Goal: Task Accomplishment & Management: Manage account settings

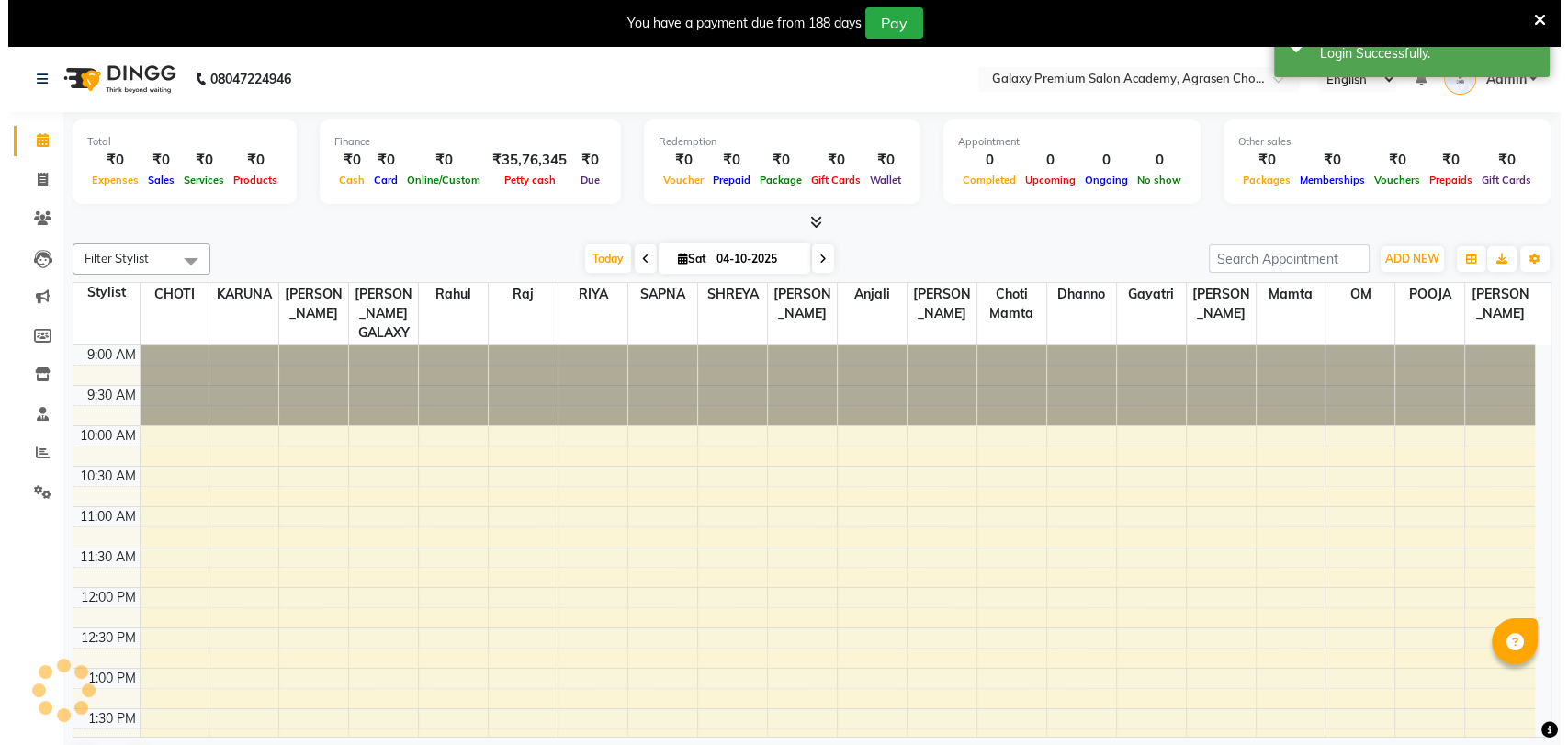
scroll to position [483, 0]
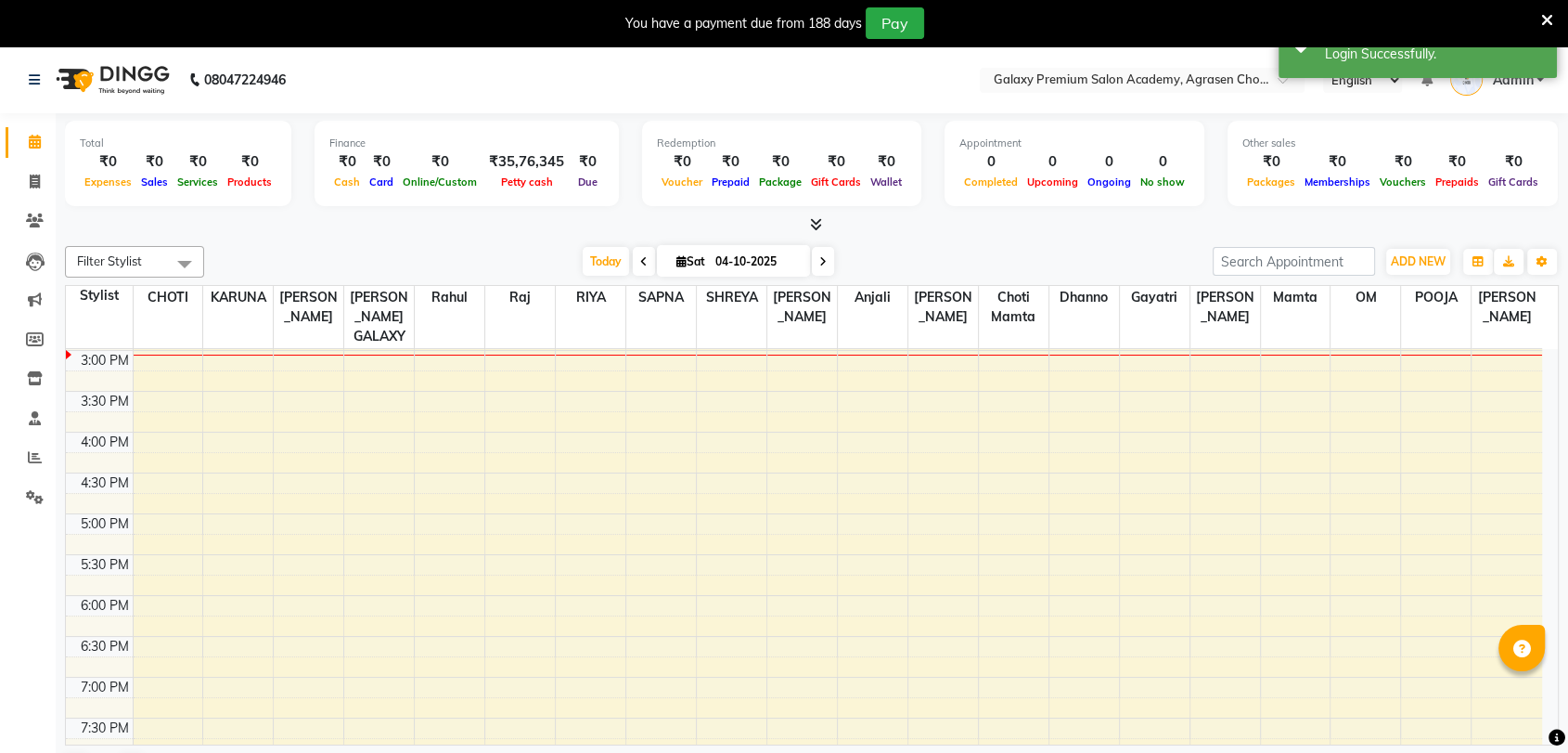
click at [1546, 17] on icon at bounding box center [1547, 20] width 12 height 17
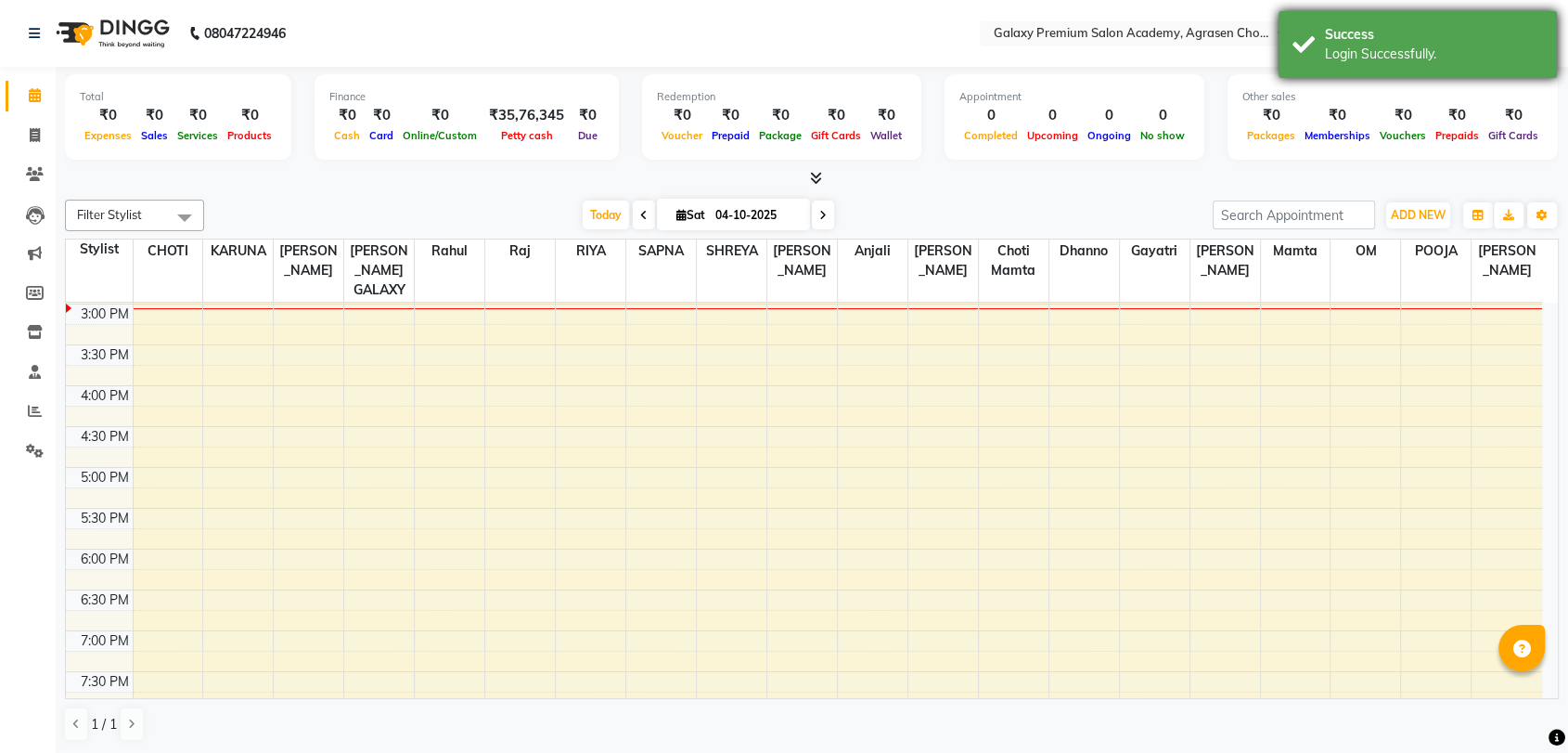
click at [1507, 51] on div "Login Successfully." at bounding box center [1434, 55] width 218 height 20
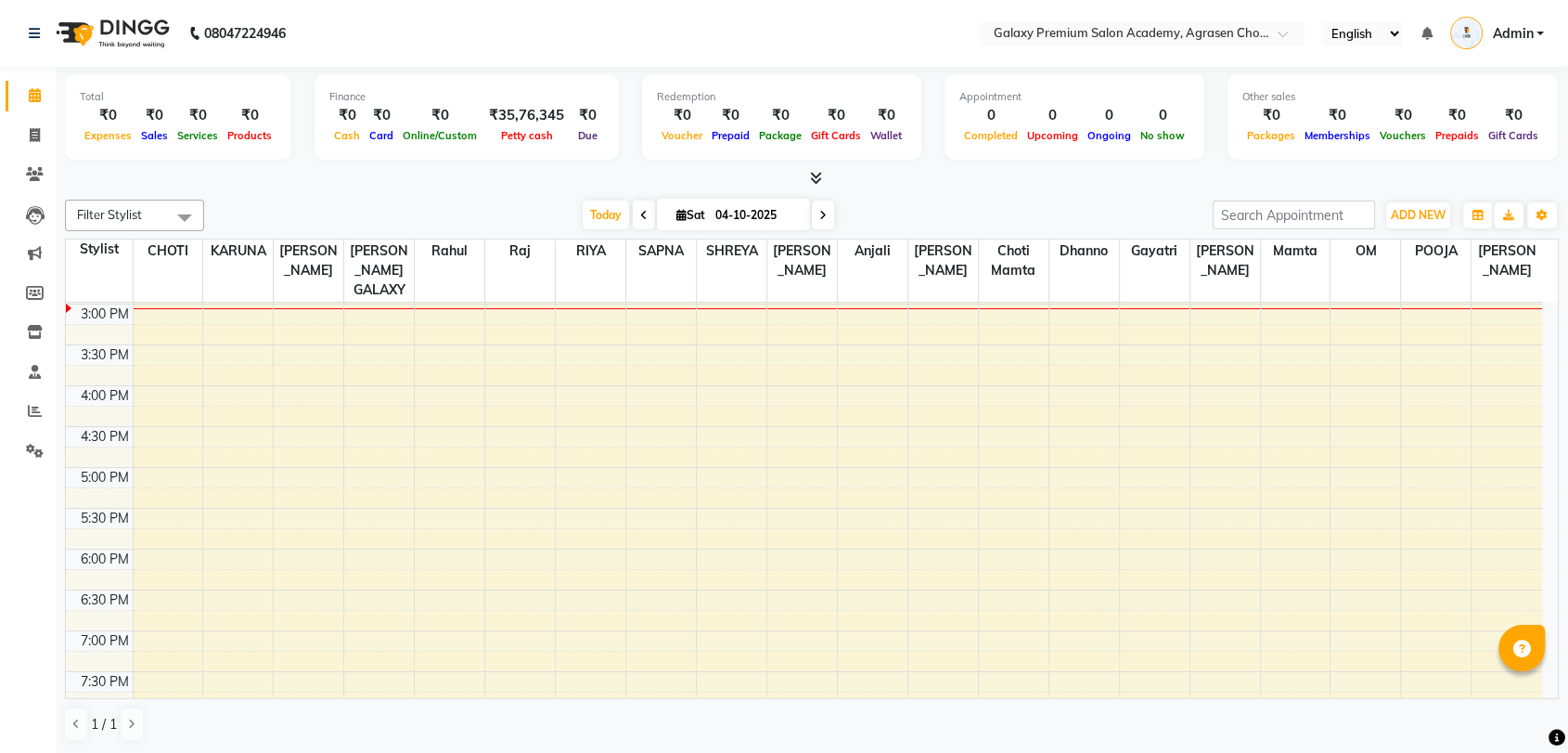
click at [1512, 34] on span "Admin" at bounding box center [1512, 34] width 41 height 20
click at [1453, 121] on link "Sign out" at bounding box center [1449, 133] width 170 height 29
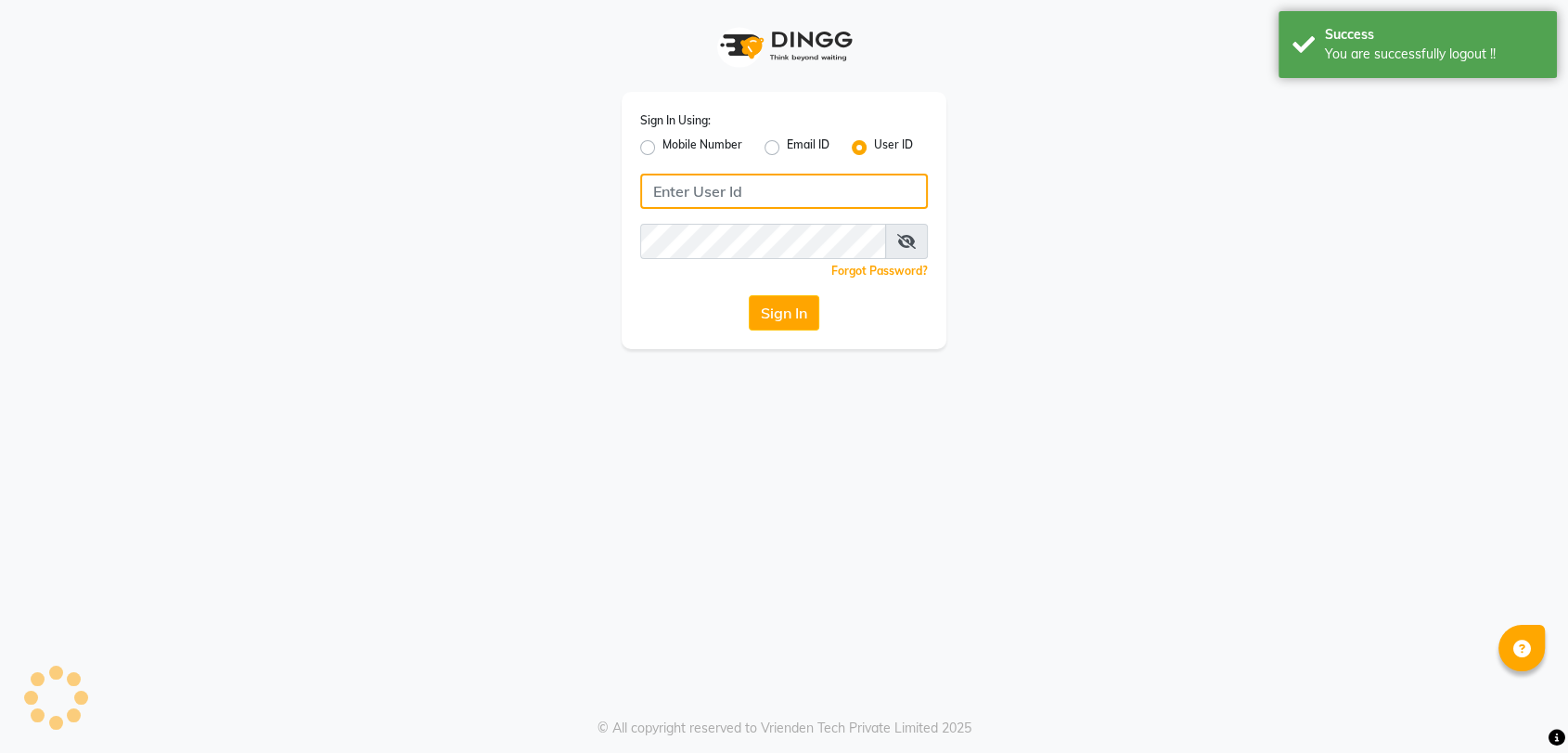
type input "9850407724"
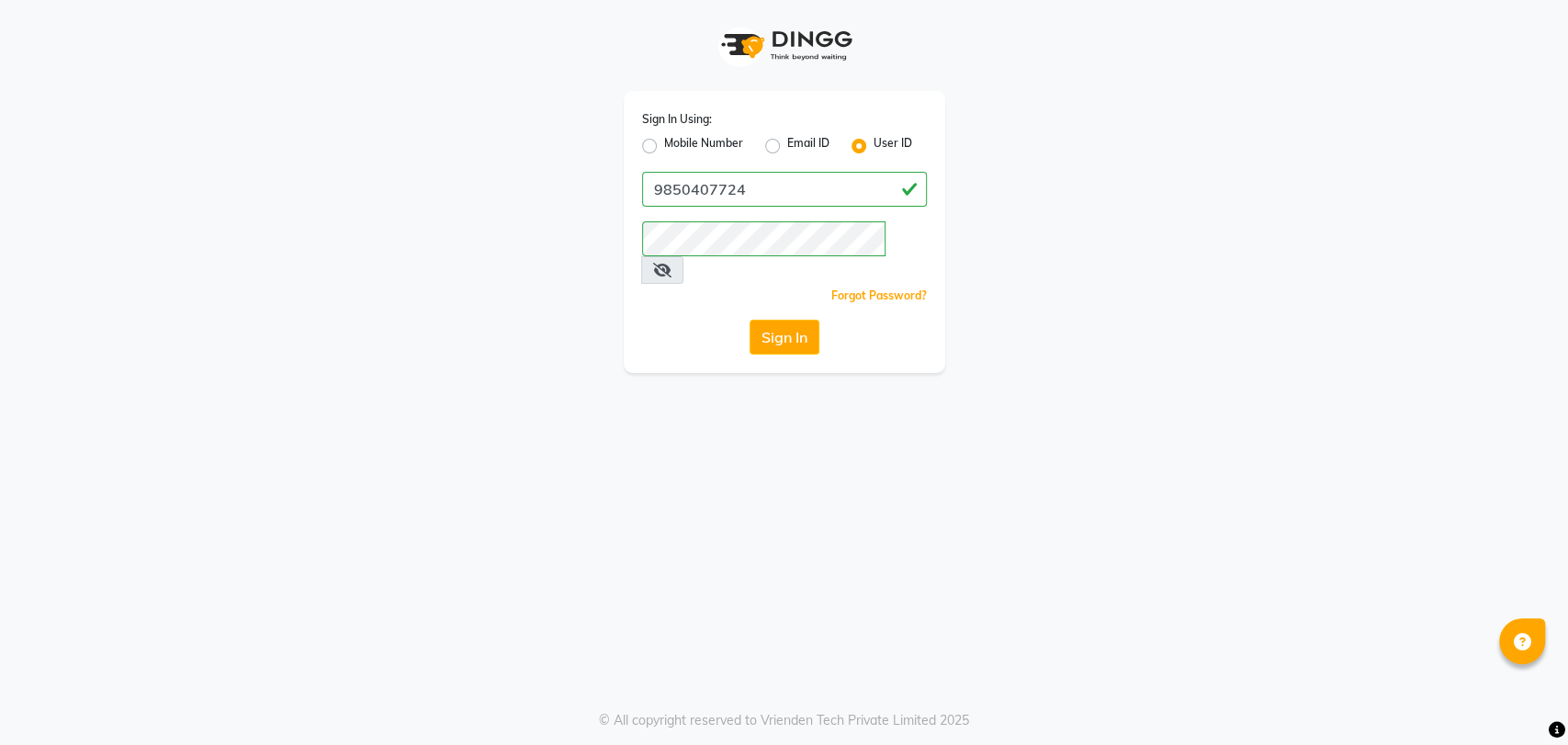
click at [664, 150] on label "Mobile Number" at bounding box center [703, 146] width 79 height 22
click at [664, 147] on input "Mobile Number" at bounding box center [670, 141] width 12 height 12
radio input "true"
radio input "false"
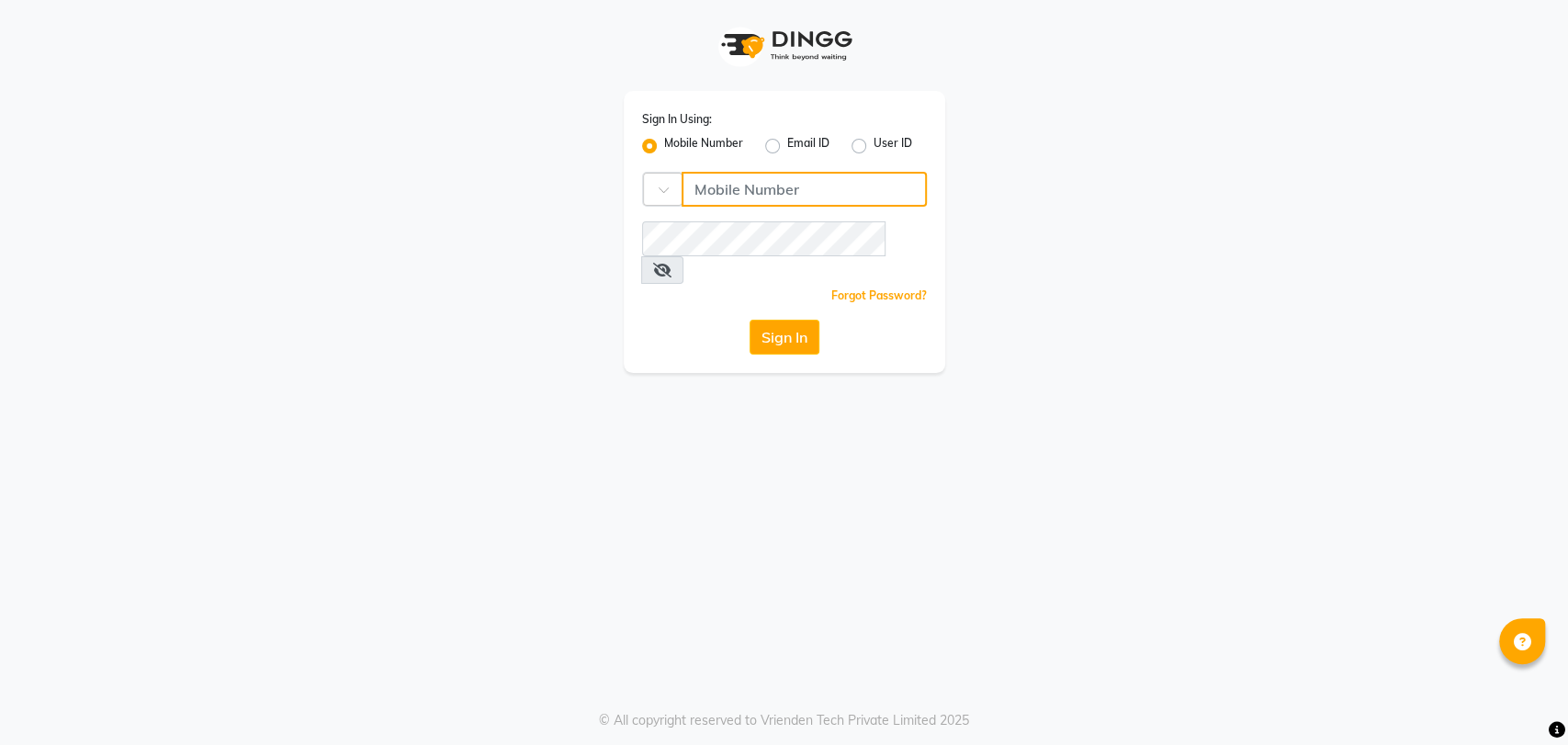
click at [740, 180] on input "Username" at bounding box center [804, 189] width 245 height 35
type input "9850407724"
click at [769, 320] on button "Sign In" at bounding box center [784, 336] width 70 height 35
